Goal: Transaction & Acquisition: Purchase product/service

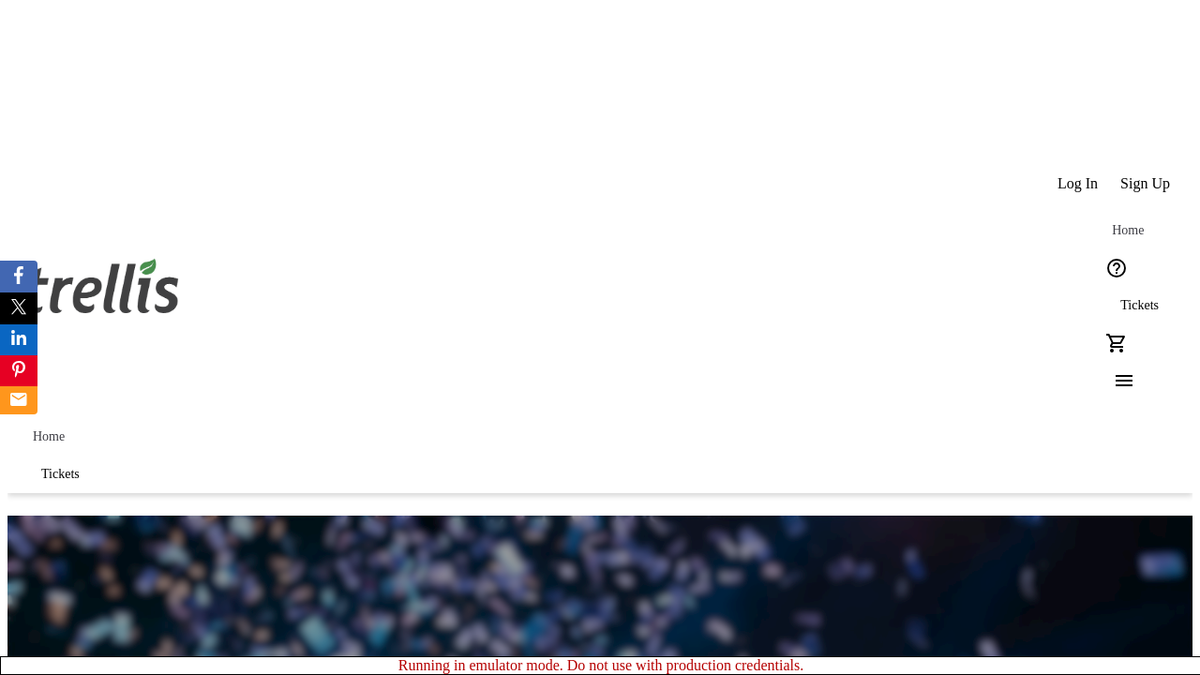
click at [1120, 298] on span "Tickets" at bounding box center [1139, 305] width 38 height 15
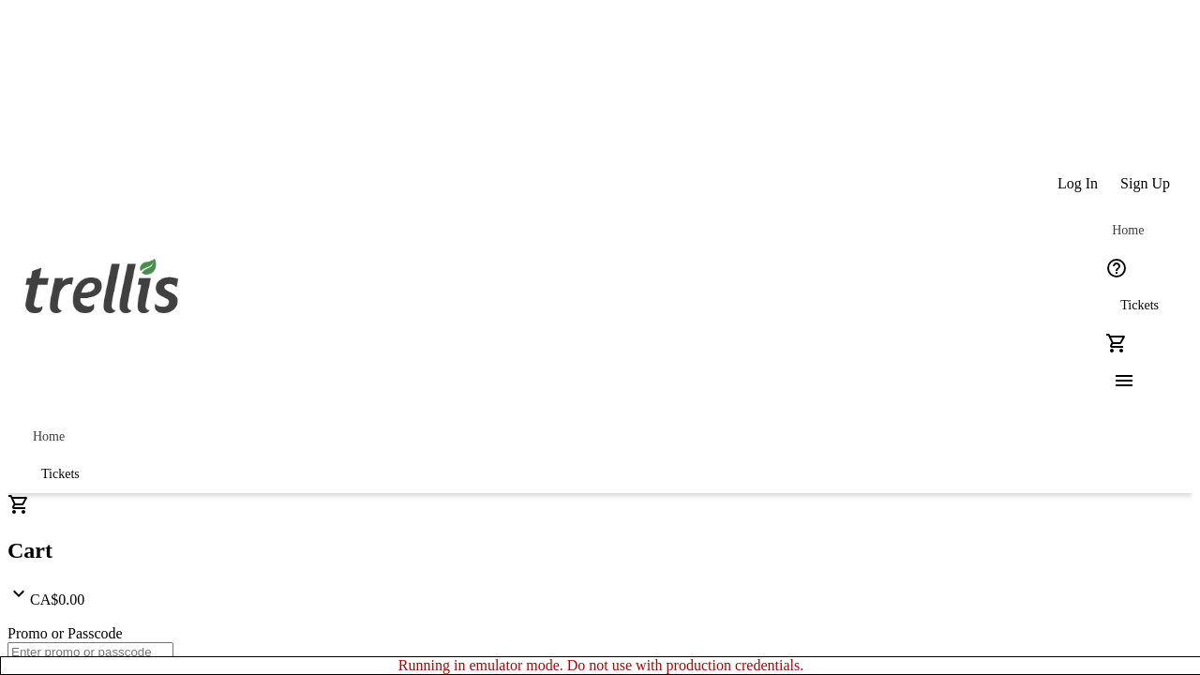
type input "1"
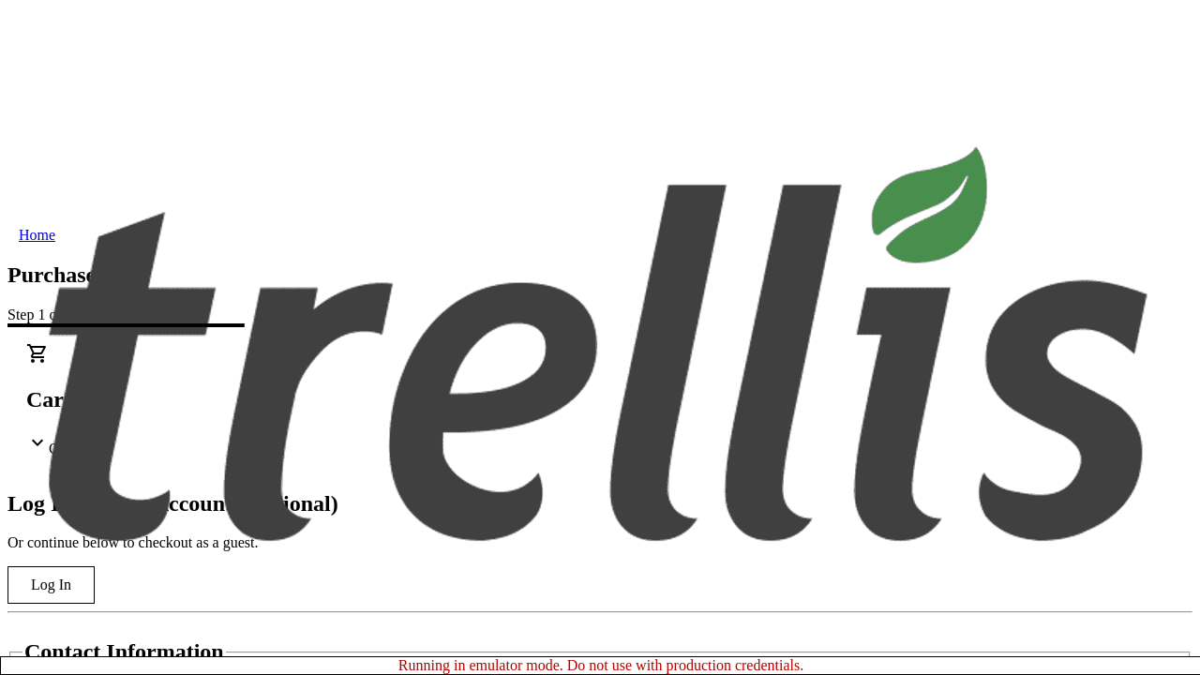
type input "[PERSON_NAME][EMAIL_ADDRESS][DOMAIN_NAME]"
type input "[PERSON_NAME]"
